Goal: Task Accomplishment & Management: Check status

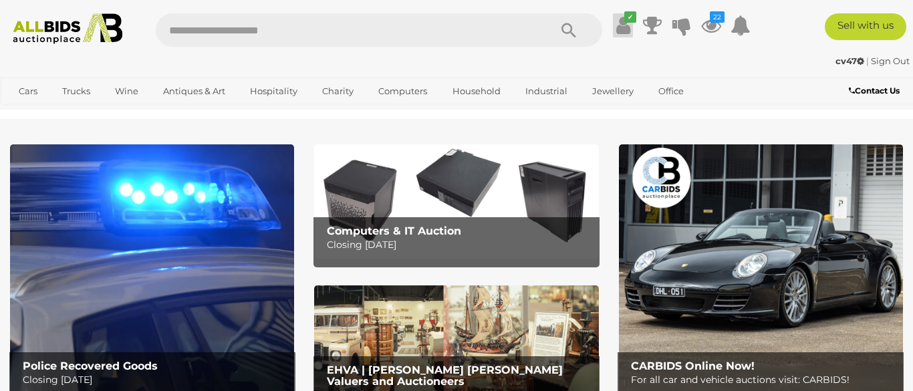
click at [630, 23] on icon at bounding box center [623, 25] width 14 height 24
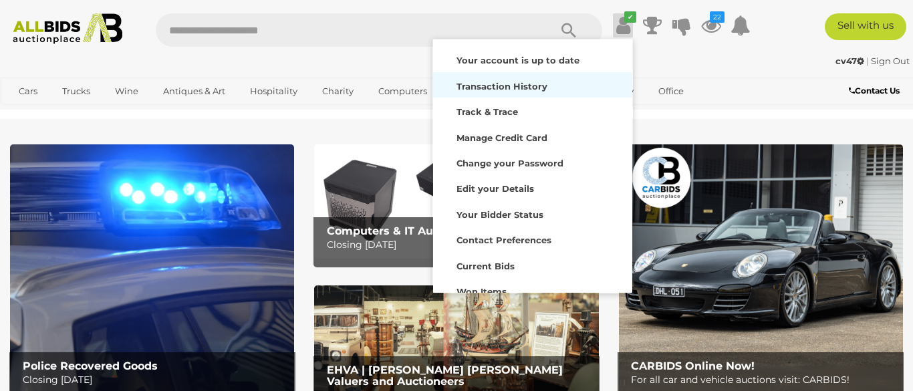
click at [533, 89] on strong "Transaction History" at bounding box center [502, 86] width 91 height 11
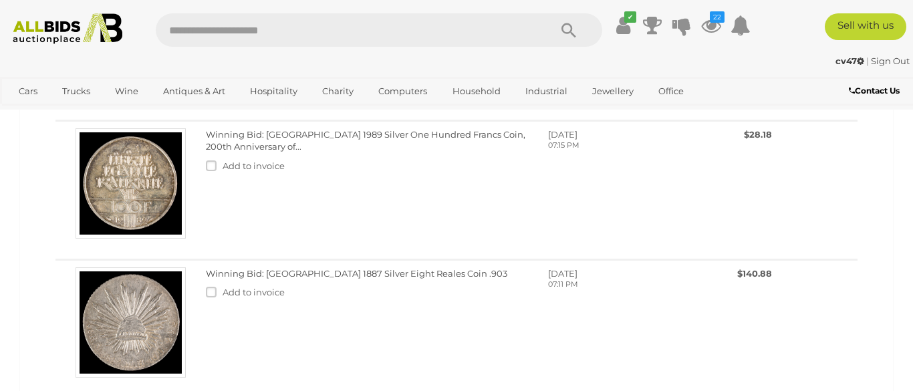
scroll to position [661, 0]
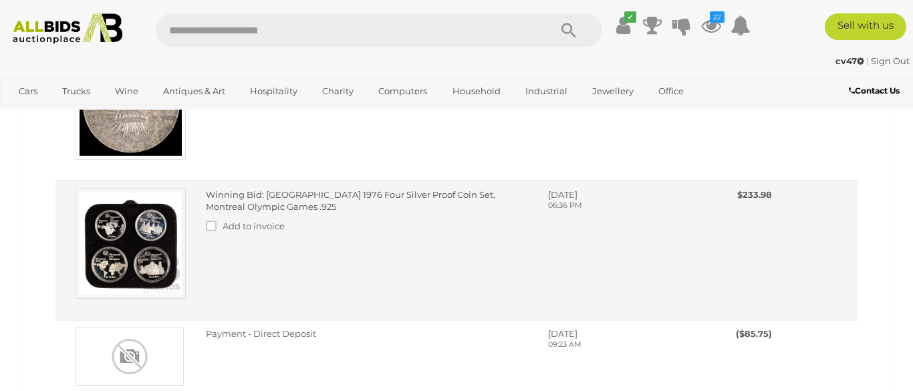
click at [273, 205] on div "Winning Bid: [GEOGRAPHIC_DATA] 1976 Four Silver Proof Coin Set, Montreal Olympi…" at bounding box center [367, 214] width 342 height 51
click at [245, 198] on link "Winning Bid: Canada 1976 Four Silver Proof Coin Set, Montreal Olympic Games .925" at bounding box center [351, 200] width 290 height 23
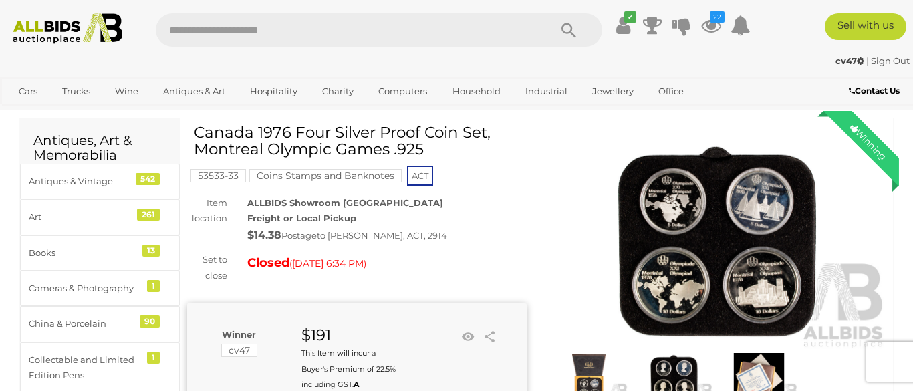
scroll to position [36, 0]
click at [731, 243] on img at bounding box center [717, 240] width 340 height 219
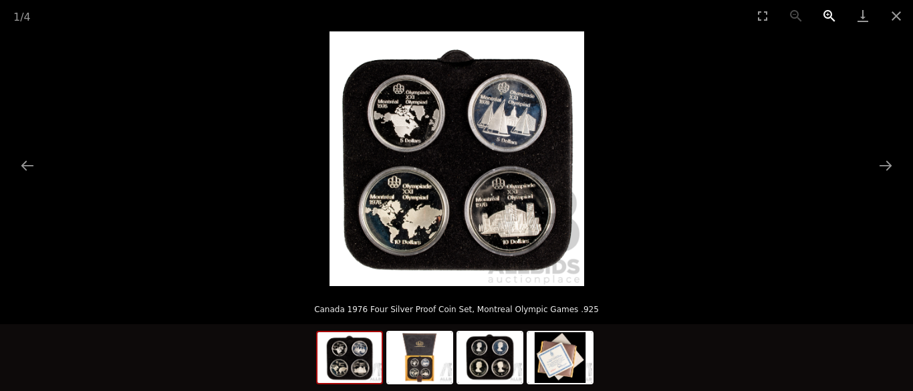
click at [828, 14] on button "Zoom in" at bounding box center [829, 15] width 33 height 31
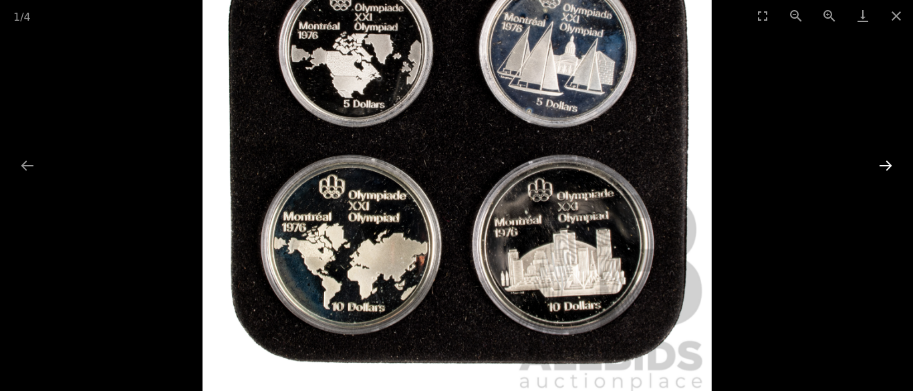
click at [887, 164] on button "Next slide" at bounding box center [886, 165] width 28 height 26
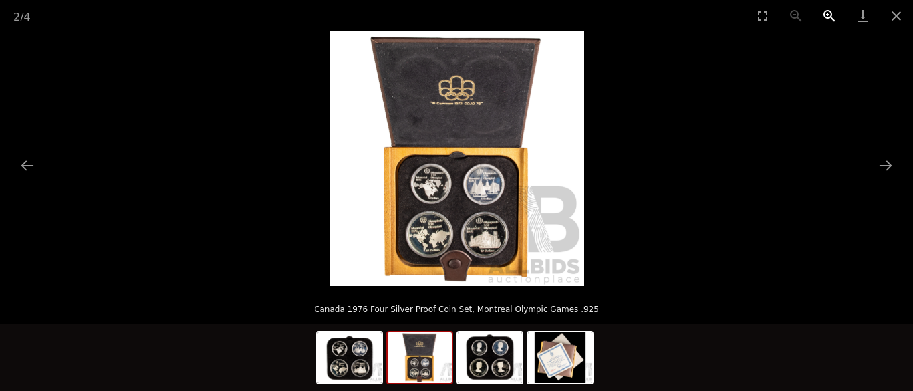
click at [833, 15] on button "Zoom in" at bounding box center [829, 15] width 33 height 31
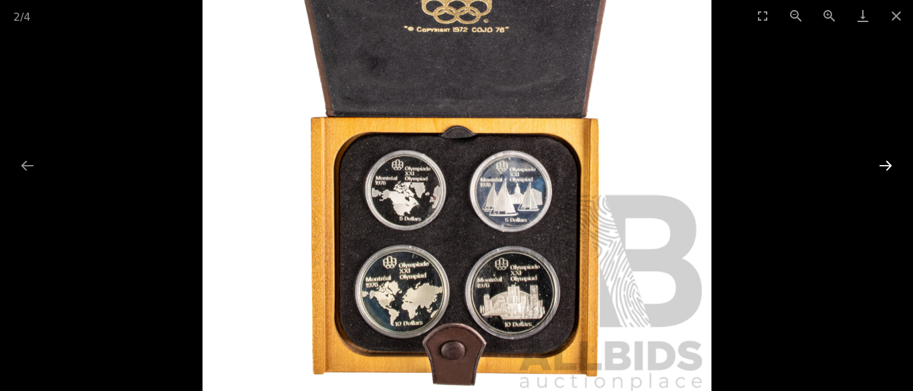
click at [886, 169] on button "Next slide" at bounding box center [886, 165] width 28 height 26
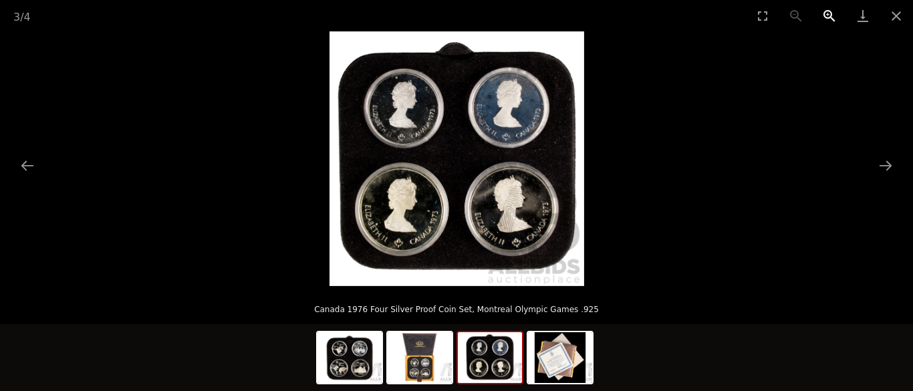
click at [834, 12] on button "Zoom in" at bounding box center [829, 15] width 33 height 31
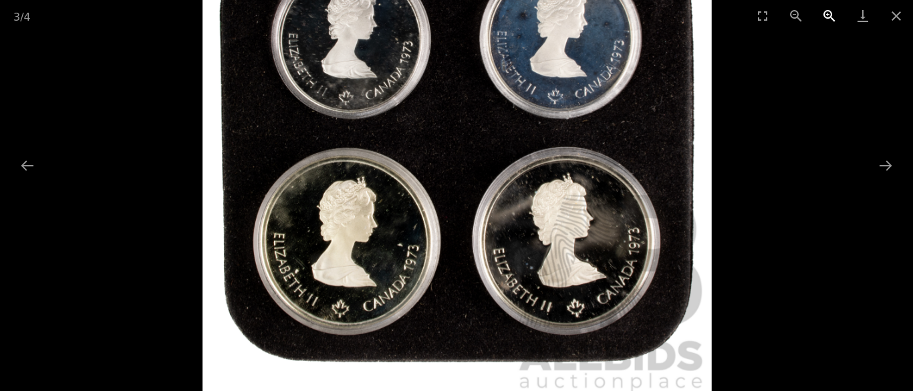
click at [834, 12] on button "Zoom in" at bounding box center [829, 15] width 33 height 31
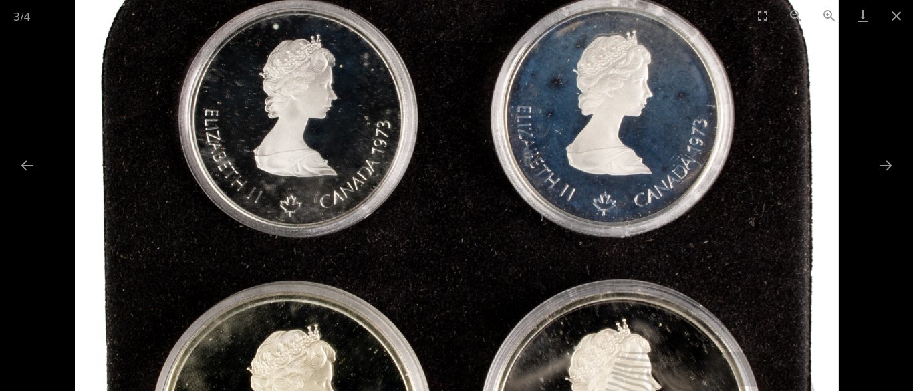
drag, startPoint x: 662, startPoint y: 132, endPoint x: 622, endPoint y: 294, distance: 165.9
click at [624, 294] on img at bounding box center [457, 270] width 764 height 764
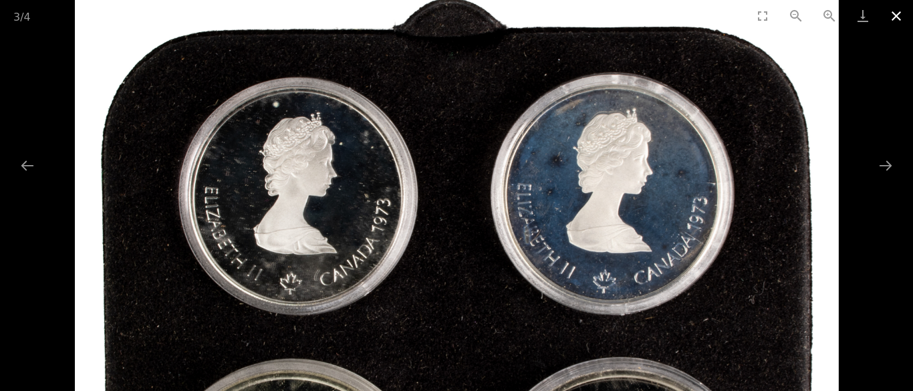
click at [894, 16] on button "Close gallery" at bounding box center [896, 15] width 33 height 31
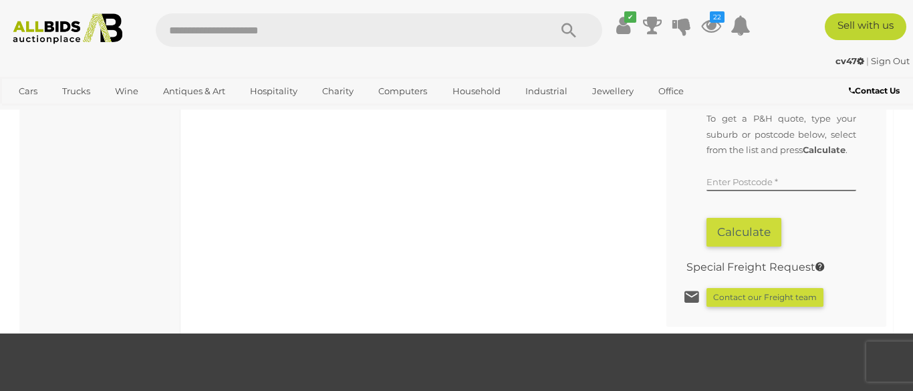
scroll to position [1350, 0]
